Goal: Task Accomplishment & Management: Use online tool/utility

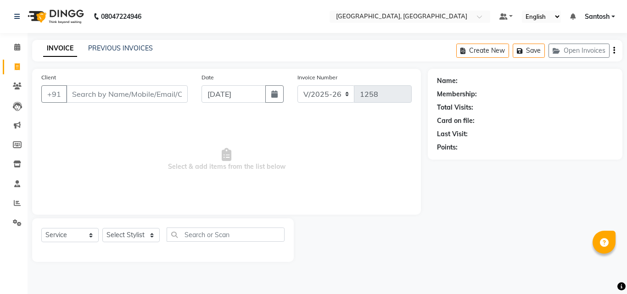
select select "5506"
select select "service"
drag, startPoint x: 141, startPoint y: 241, endPoint x: 140, endPoint y: 230, distance: 11.0
click at [141, 240] on select "Select Stylist [PERSON_NAME] Manager [PERSON_NAME] [PERSON_NAME] [PERSON_NAME] …" at bounding box center [130, 235] width 57 height 14
select select "50205"
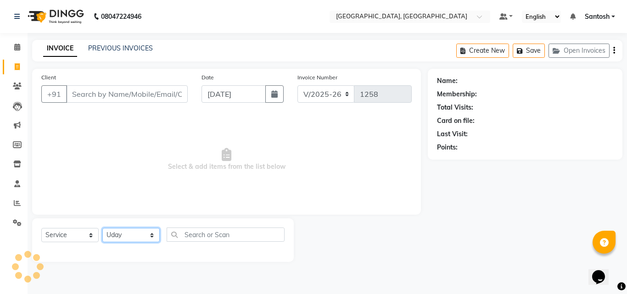
click at [102, 228] on select "Select Stylist [PERSON_NAME] Manager [PERSON_NAME] [PERSON_NAME] [PERSON_NAME] …" at bounding box center [130, 235] width 57 height 14
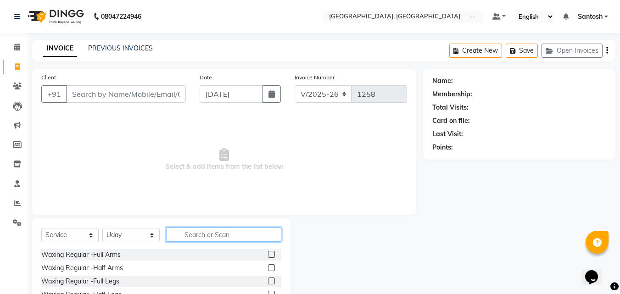
drag, startPoint x: 188, startPoint y: 233, endPoint x: 217, endPoint y: 215, distance: 34.8
click at [192, 231] on input "text" at bounding box center [224, 235] width 115 height 14
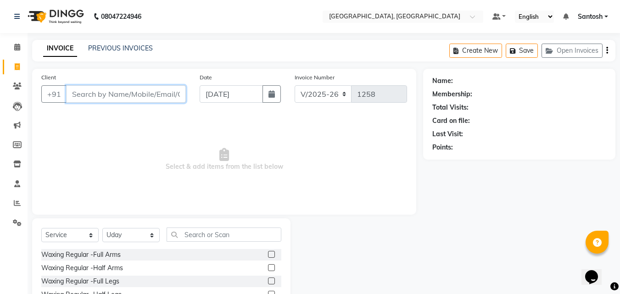
click at [124, 91] on input "Client" at bounding box center [126, 93] width 120 height 17
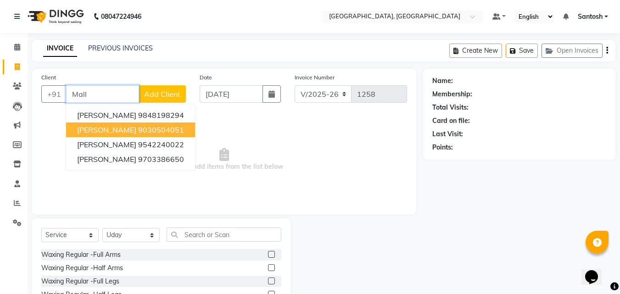
click at [138, 129] on ngb-highlight "9030504051" at bounding box center [161, 129] width 46 height 9
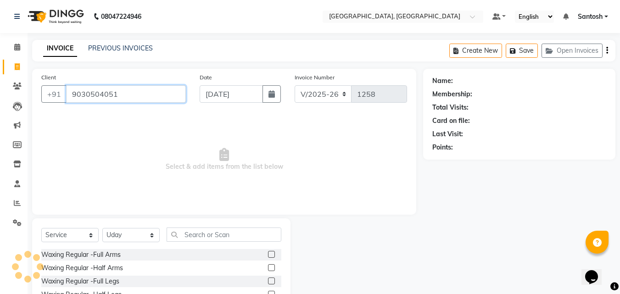
type input "9030504051"
select select "1: Object"
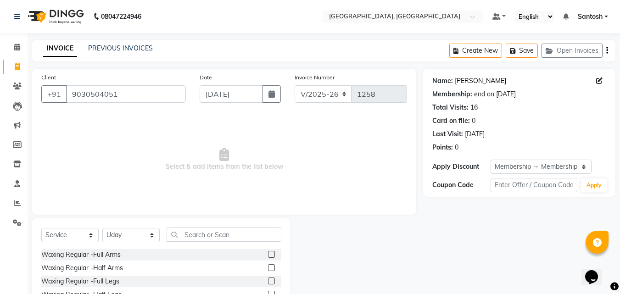
click at [469, 79] on link "[PERSON_NAME]" at bounding box center [480, 81] width 51 height 10
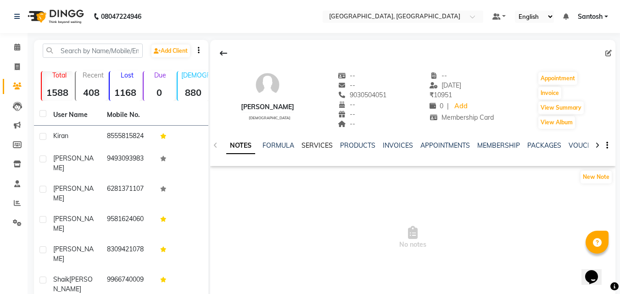
click at [312, 147] on link "SERVICES" at bounding box center [316, 145] width 31 height 8
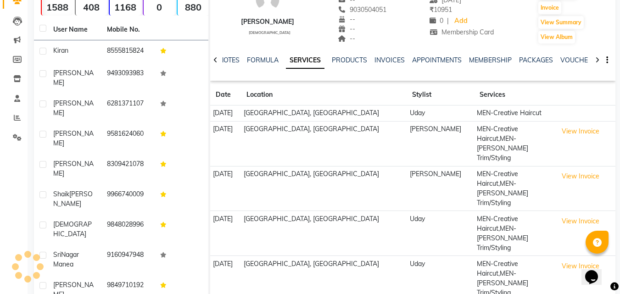
scroll to position [104, 0]
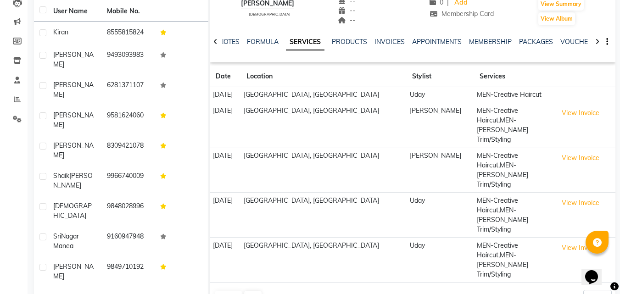
click at [218, 43] on div at bounding box center [215, 41] width 11 height 18
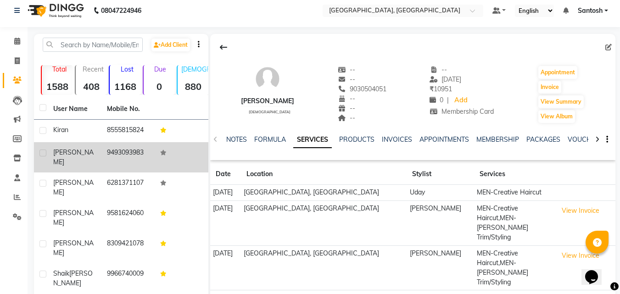
scroll to position [0, 0]
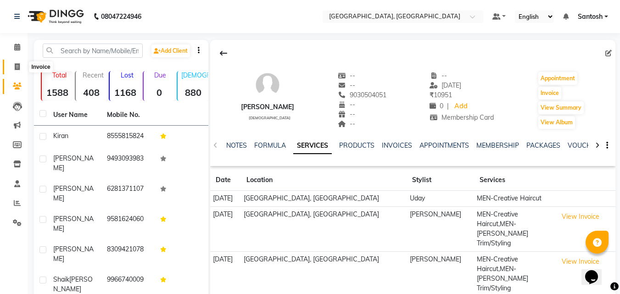
click at [16, 69] on icon at bounding box center [17, 66] width 5 height 7
select select "service"
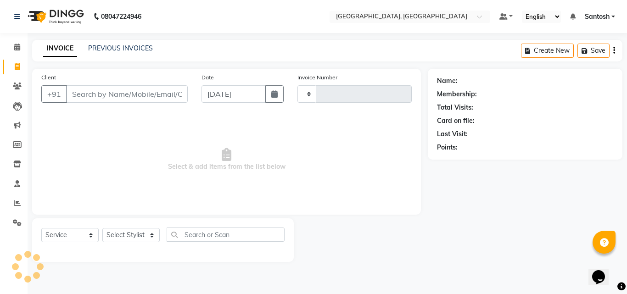
type input "1258"
select select "5506"
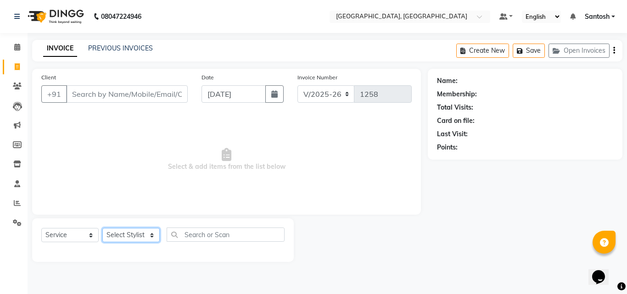
click at [130, 238] on select "Select Stylist [PERSON_NAME] Manager [PERSON_NAME] [PERSON_NAME] [PERSON_NAME] …" at bounding box center [130, 235] width 57 height 14
select select "50205"
click at [102, 228] on select "Select Stylist [PERSON_NAME] Manager [PERSON_NAME] [PERSON_NAME] [PERSON_NAME] …" at bounding box center [130, 235] width 57 height 14
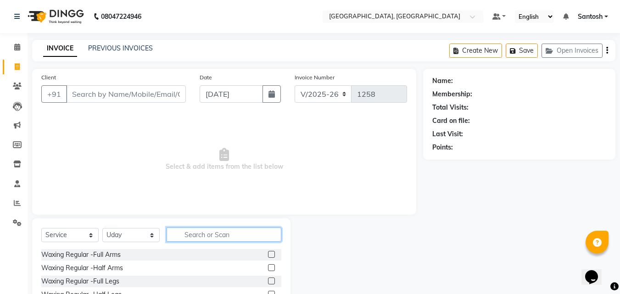
click at [189, 239] on input "text" at bounding box center [224, 235] width 115 height 14
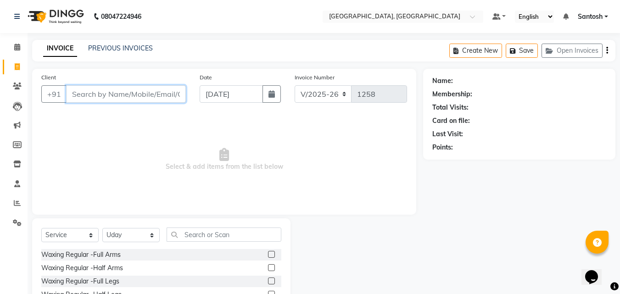
click at [151, 95] on input "Client" at bounding box center [126, 93] width 120 height 17
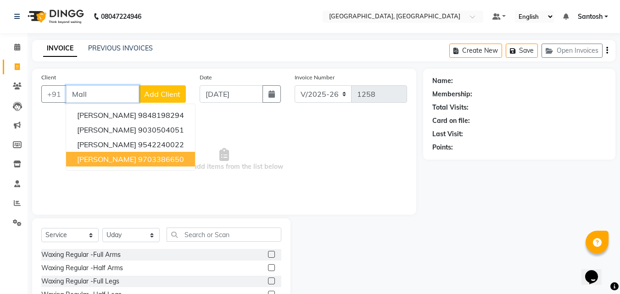
click at [138, 156] on ngb-highlight "9703386650" at bounding box center [161, 159] width 46 height 9
type input "9703386650"
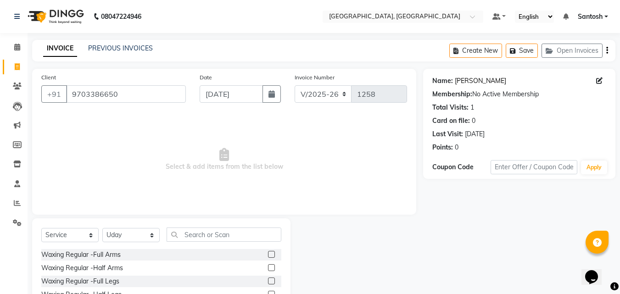
click at [473, 83] on link "[PERSON_NAME]" at bounding box center [480, 81] width 51 height 10
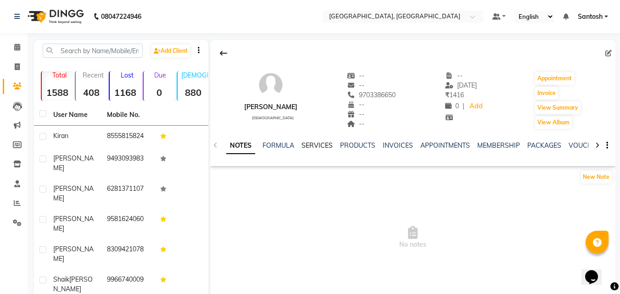
click at [318, 145] on link "SERVICES" at bounding box center [316, 145] width 31 height 8
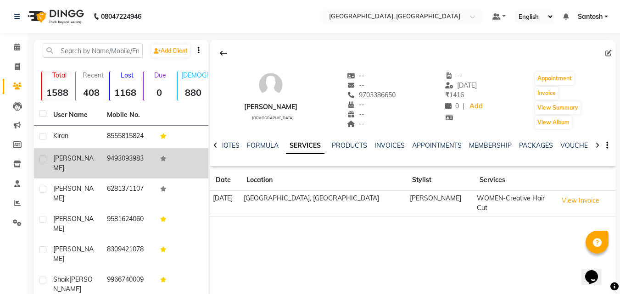
click at [163, 159] on icon at bounding box center [163, 159] width 6 height 6
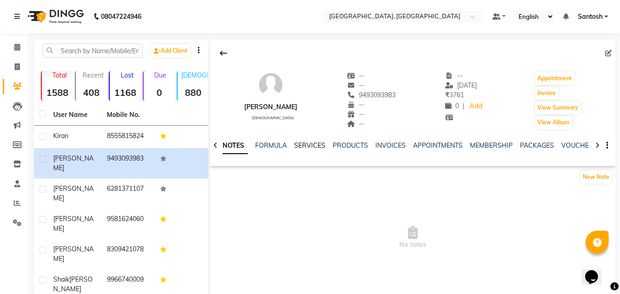
click at [305, 147] on link "SERVICES" at bounding box center [309, 145] width 31 height 8
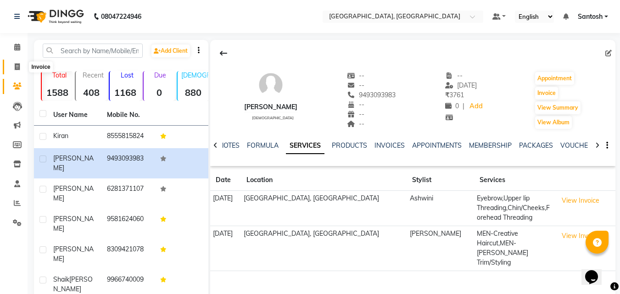
click at [22, 67] on span at bounding box center [17, 67] width 16 height 11
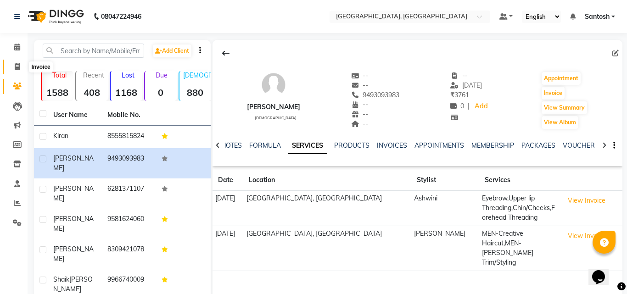
select select "5506"
select select "service"
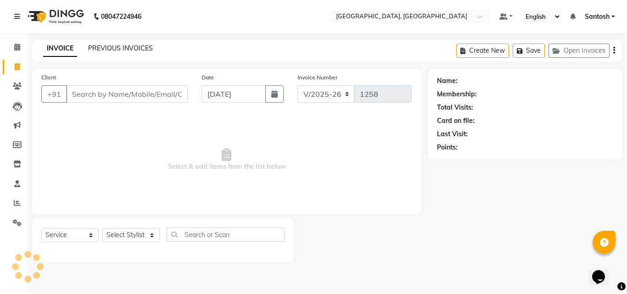
click at [98, 47] on link "PREVIOUS INVOICES" at bounding box center [120, 48] width 65 height 8
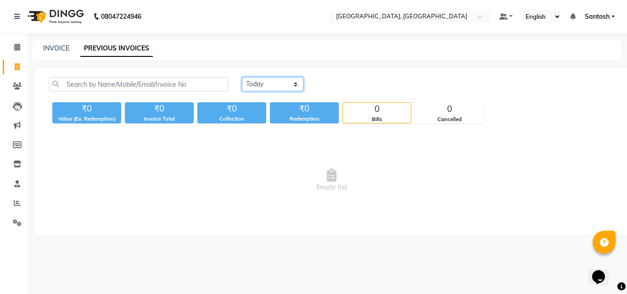
click at [260, 85] on select "Today Yesterday Custom Range" at bounding box center [272, 84] width 61 height 14
select select "yesterday"
click at [242, 77] on select "Today Yesterday Custom Range" at bounding box center [272, 84] width 61 height 14
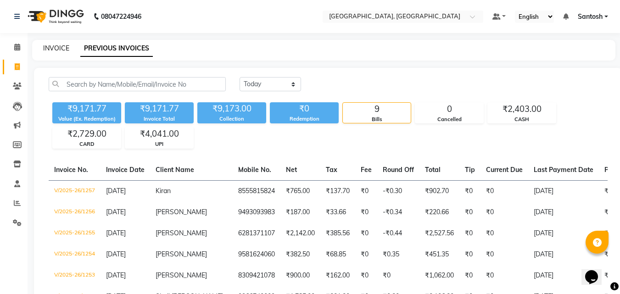
click at [61, 47] on link "INVOICE" at bounding box center [56, 48] width 26 height 8
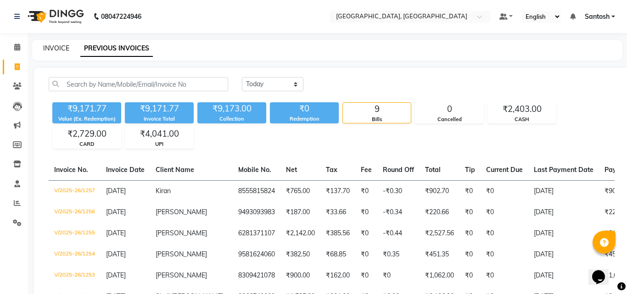
select select "5506"
select select "service"
